Goal: Find specific page/section: Find specific page/section

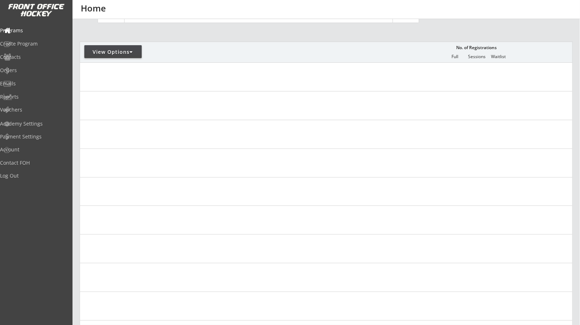
scroll to position [47, 0]
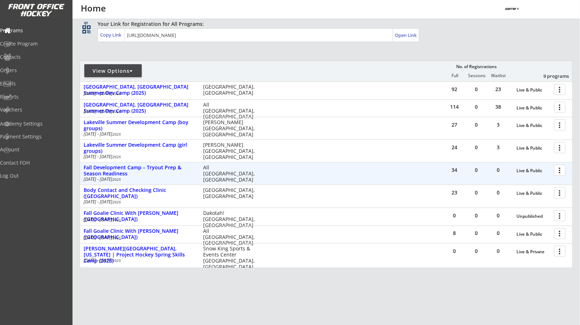
click at [145, 173] on div "Fall Development Camp – Tryout Prep & Season Readiness" at bounding box center [140, 171] width 112 height 12
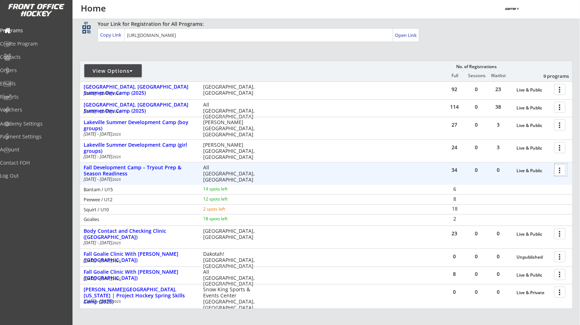
click at [562, 164] on div at bounding box center [561, 170] width 13 height 13
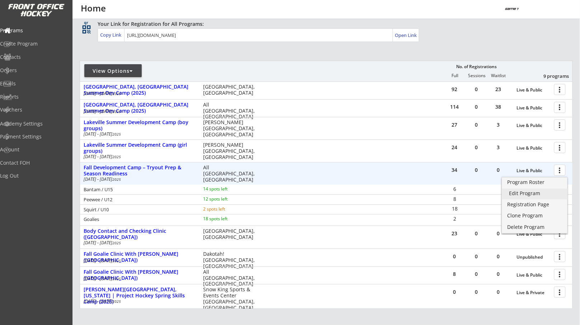
click at [510, 195] on div "Edit Program" at bounding box center [535, 193] width 52 height 5
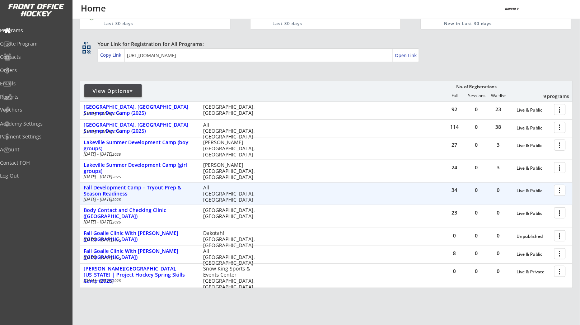
scroll to position [42, 0]
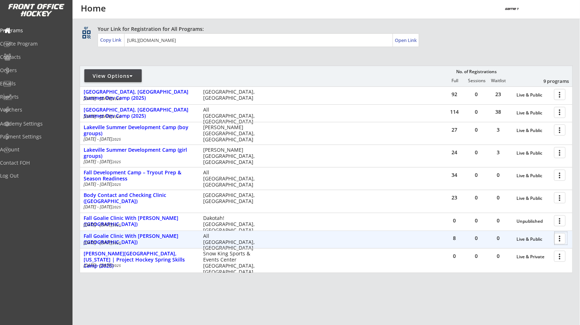
click at [567, 239] on div at bounding box center [561, 238] width 13 height 13
click at [413, 235] on div "8 0 0 Live & Public more_vert Fall Goalie Clinic With [PERSON_NAME] ([GEOGRAPHI…" at bounding box center [326, 239] width 493 height 17
click at [167, 236] on div "Fall Goalie Clinic With [PERSON_NAME] ([GEOGRAPHIC_DATA])" at bounding box center [140, 239] width 112 height 12
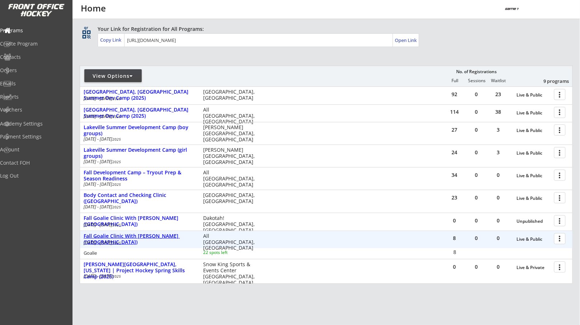
click at [167, 236] on div "Fall Goalie Clinic With [PERSON_NAME] ([GEOGRAPHIC_DATA])" at bounding box center [140, 239] width 112 height 12
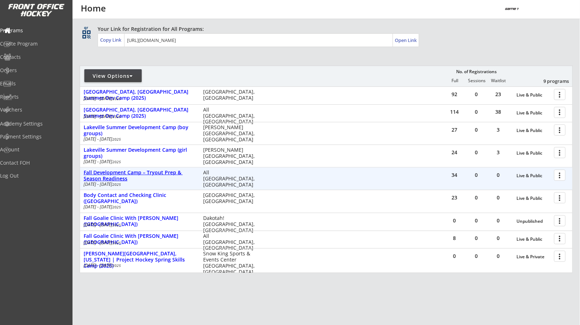
click at [178, 172] on div "Fall Development Camp – Tryout Prep & Season Readiness" at bounding box center [140, 176] width 112 height 12
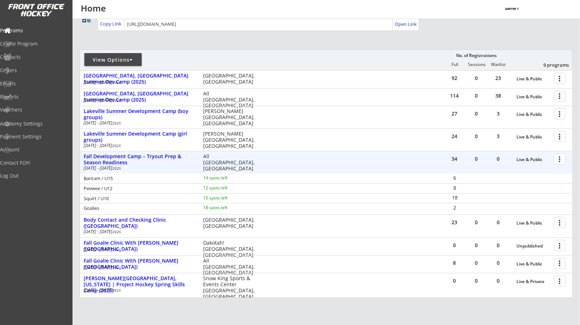
scroll to position [61, 0]
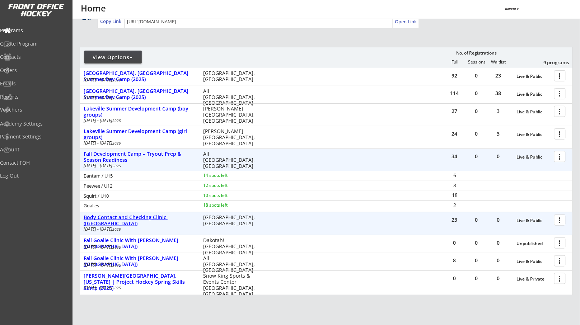
click at [162, 217] on div "Body Contact and Checking Clinic ([GEOGRAPHIC_DATA])" at bounding box center [140, 221] width 112 height 12
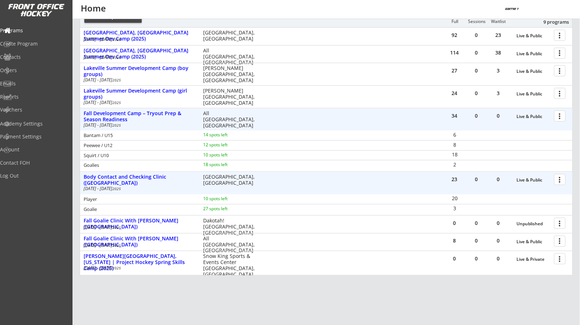
scroll to position [103, 0]
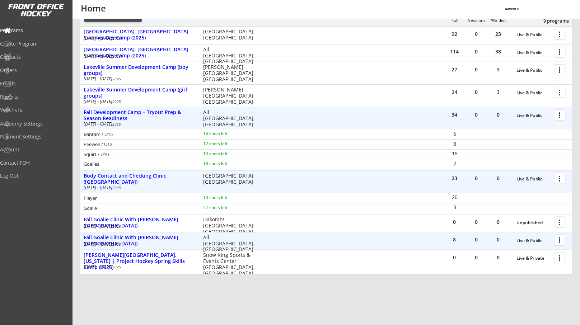
click at [162, 233] on div "8 0 0 Live & Public more_vert Fall Goalie Clinic With [PERSON_NAME] ([GEOGRAPHI…" at bounding box center [326, 241] width 493 height 17
click at [162, 237] on div "Fall Goalie Clinic With [PERSON_NAME] ([GEOGRAPHIC_DATA])" at bounding box center [140, 241] width 112 height 12
